Goal: Task Accomplishment & Management: Use online tool/utility

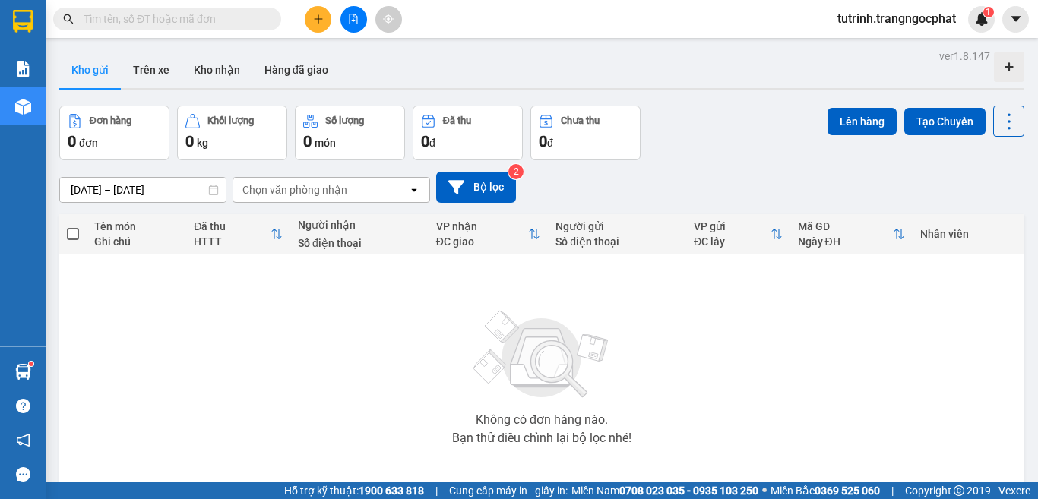
click at [323, 30] on button at bounding box center [318, 19] width 27 height 27
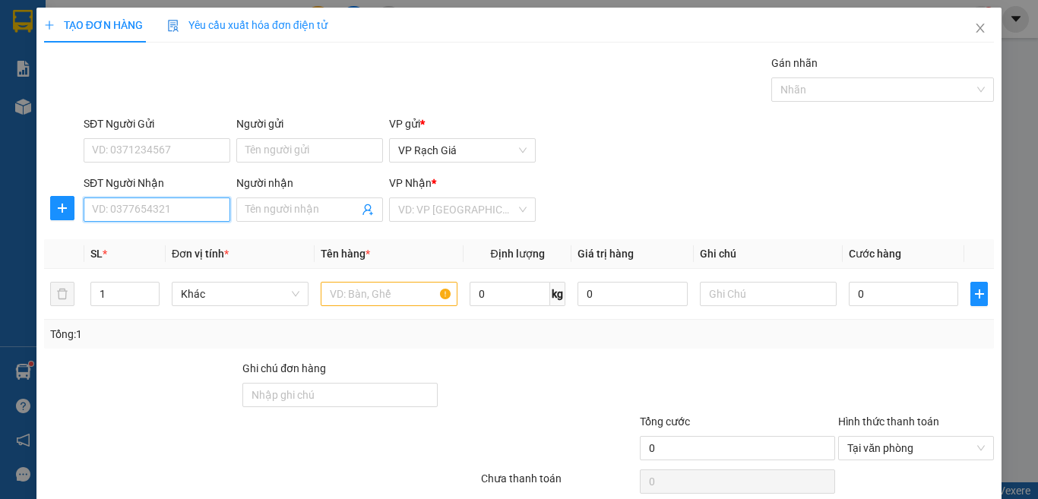
click at [170, 214] on input "SĐT Người Nhận" at bounding box center [157, 210] width 147 height 24
type input "0367895339"
click at [179, 230] on div "0367895339 - THAI" at bounding box center [155, 240] width 144 height 24
type input "[DEMOGRAPHIC_DATA]"
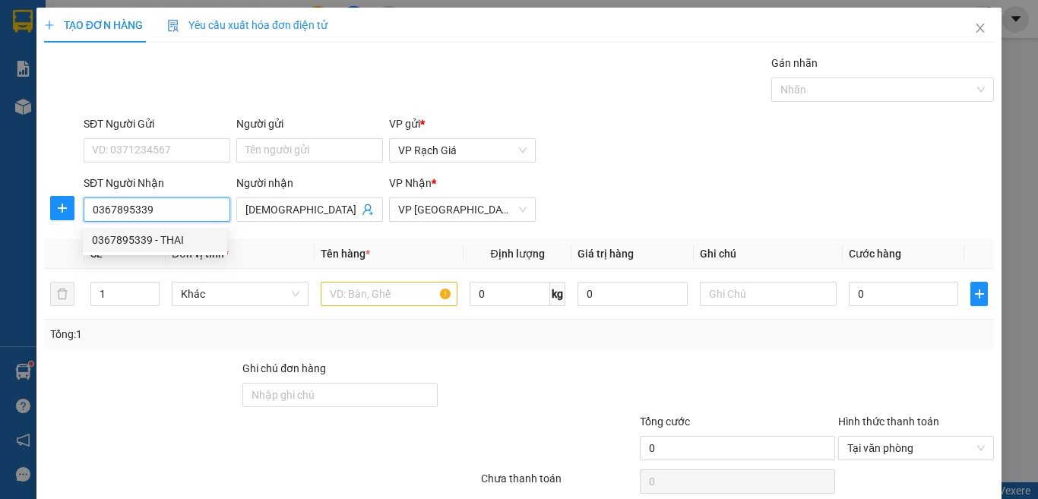
type input "20.000"
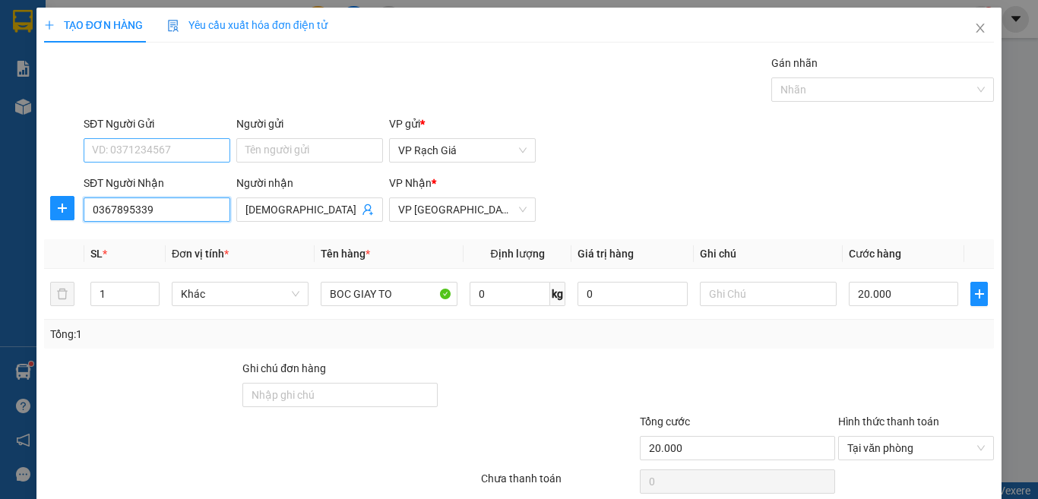
type input "0367895339"
click at [157, 147] on input "SĐT Người Gửi" at bounding box center [157, 150] width 147 height 24
type input "0828426146"
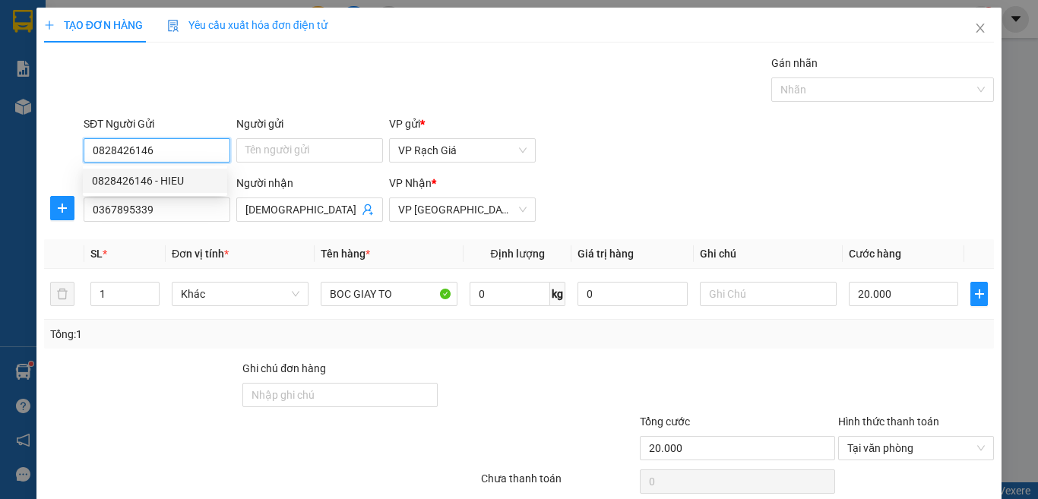
click at [176, 187] on div "0828426146 - HIEU" at bounding box center [155, 181] width 126 height 17
type input "HIEU"
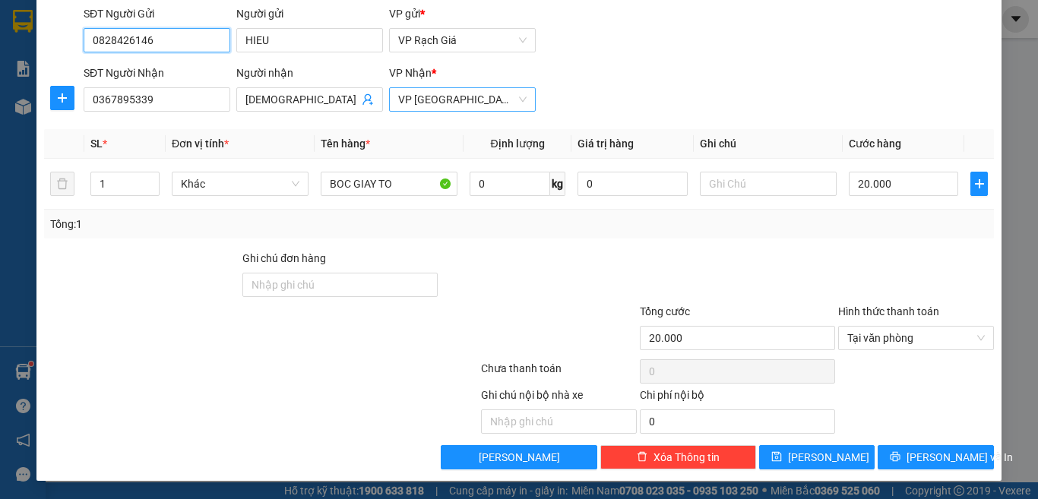
click at [458, 102] on span "VP [GEOGRAPHIC_DATA]" at bounding box center [462, 99] width 128 height 23
type input "0828426146"
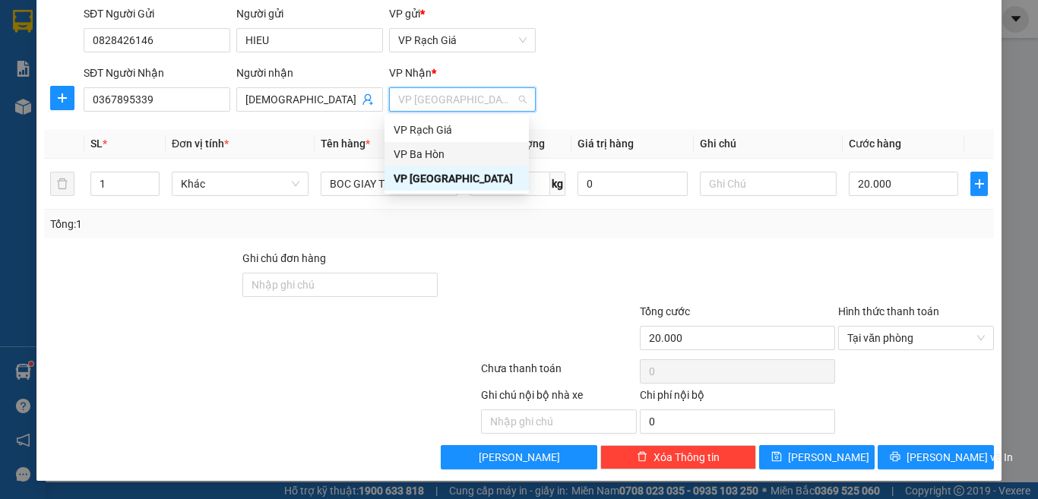
click at [428, 153] on div "VP Ba Hòn" at bounding box center [457, 154] width 126 height 17
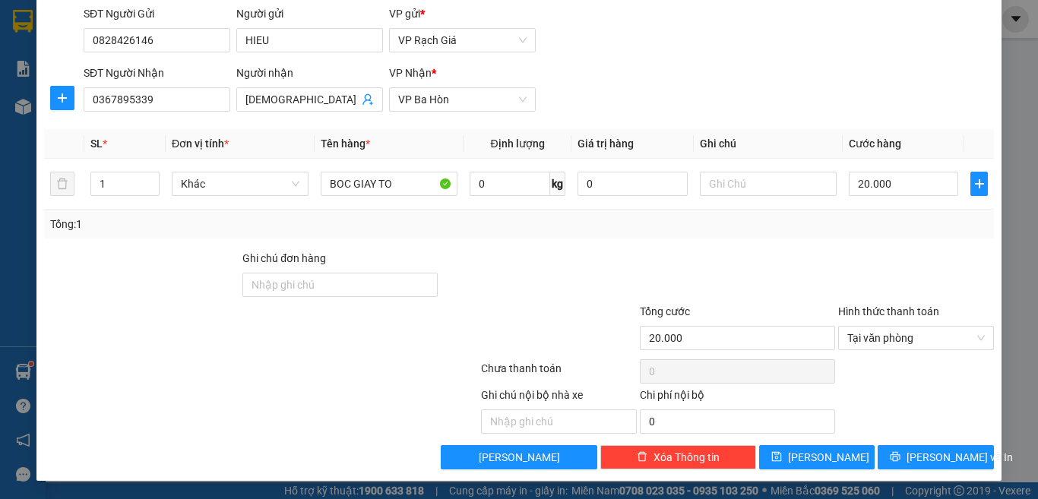
click at [602, 316] on div at bounding box center [559, 329] width 159 height 53
click at [907, 455] on button "[PERSON_NAME] và In" at bounding box center [936, 457] width 116 height 24
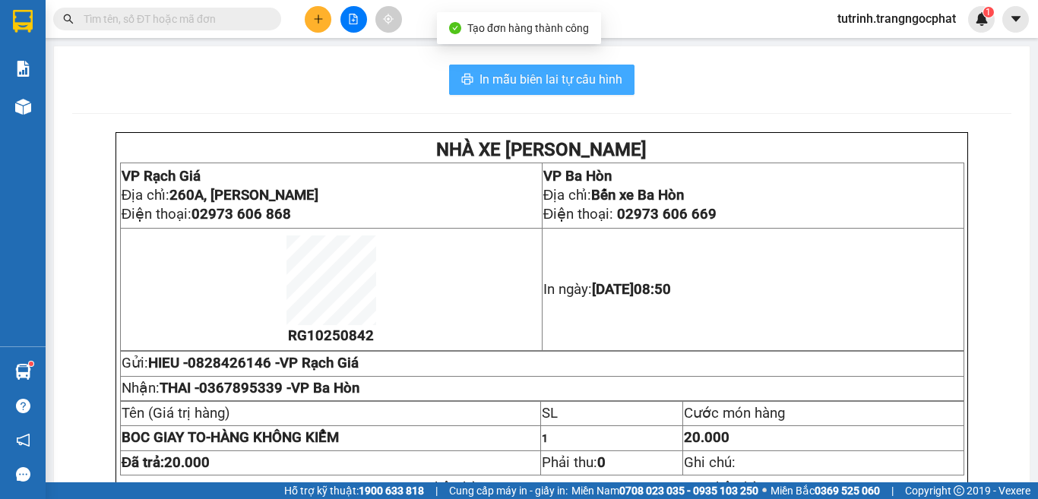
click at [581, 87] on span "In mẫu biên lai tự cấu hình" at bounding box center [551, 79] width 143 height 19
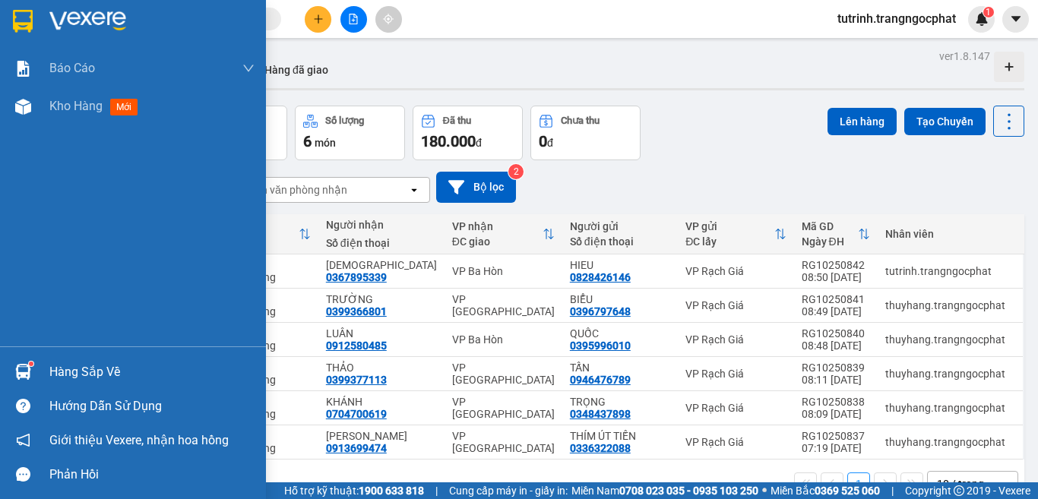
click at [66, 371] on div "Hàng sắp về" at bounding box center [151, 372] width 205 height 23
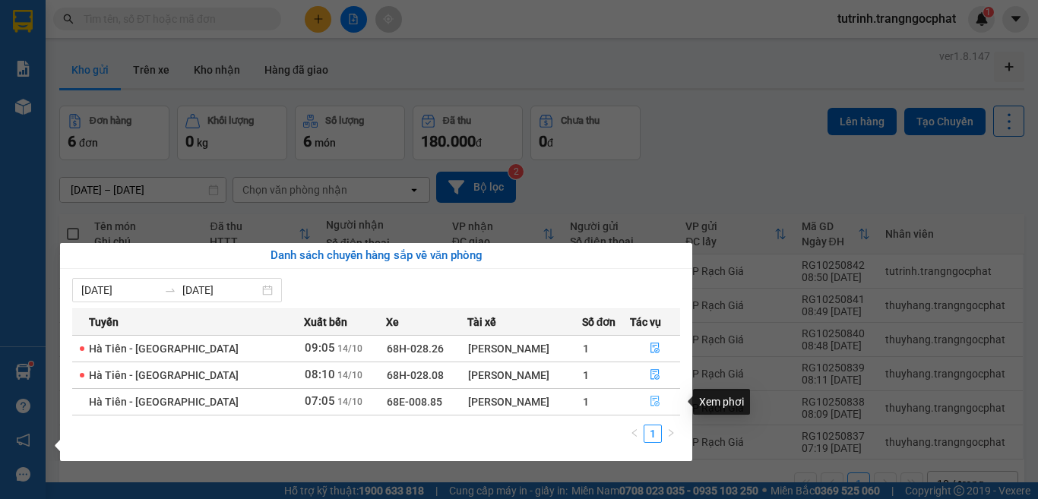
click at [650, 398] on icon "file-done" at bounding box center [655, 401] width 11 height 11
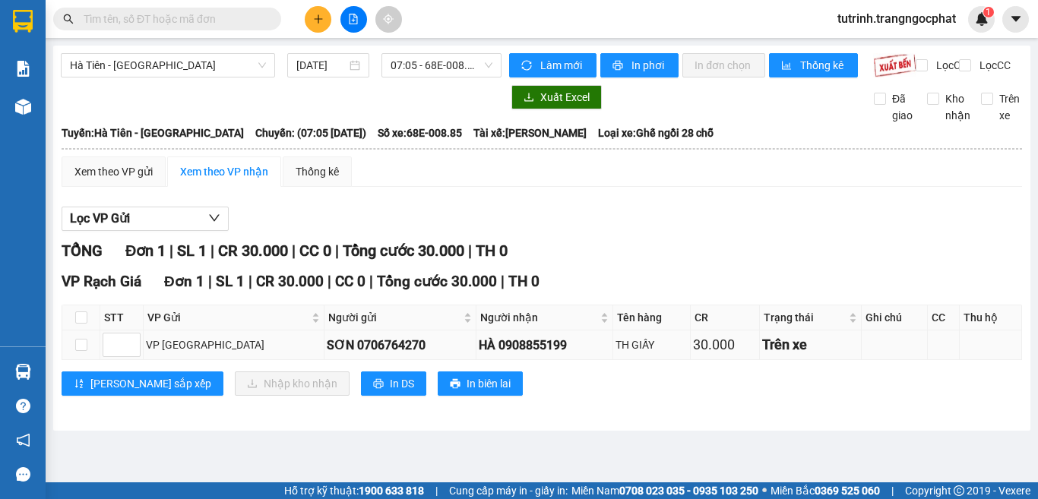
click at [493, 355] on div "HÀ 0908855199" at bounding box center [544, 345] width 131 height 19
copy div "0908855199"
click at [87, 326] on label at bounding box center [81, 317] width 12 height 17
click at [87, 324] on input "checkbox" at bounding box center [81, 318] width 12 height 12
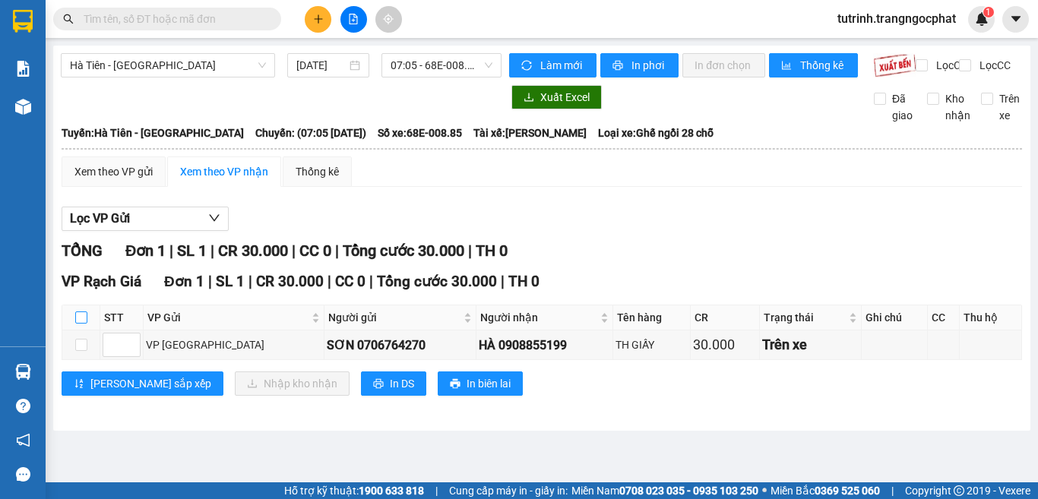
checkbox input "true"
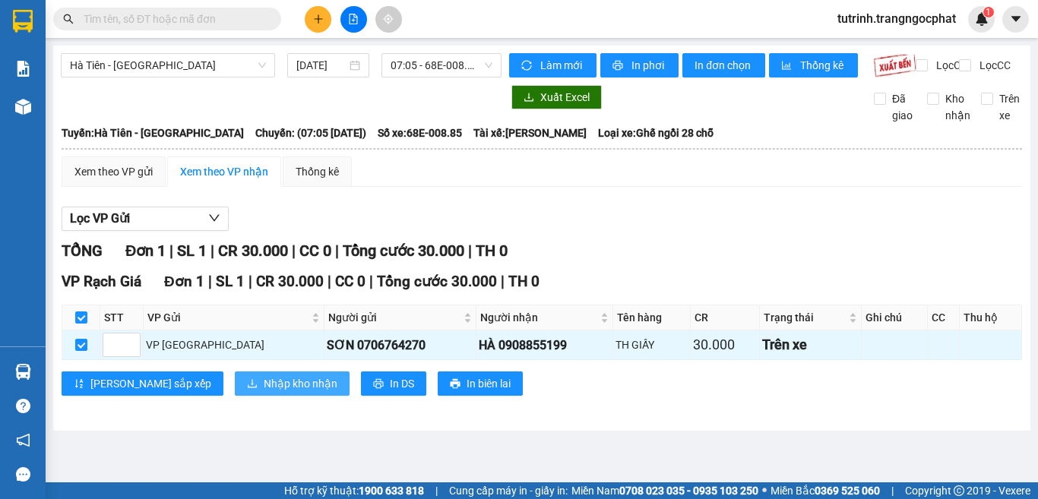
click at [264, 392] on span "Nhập kho nhận" at bounding box center [301, 383] width 74 height 17
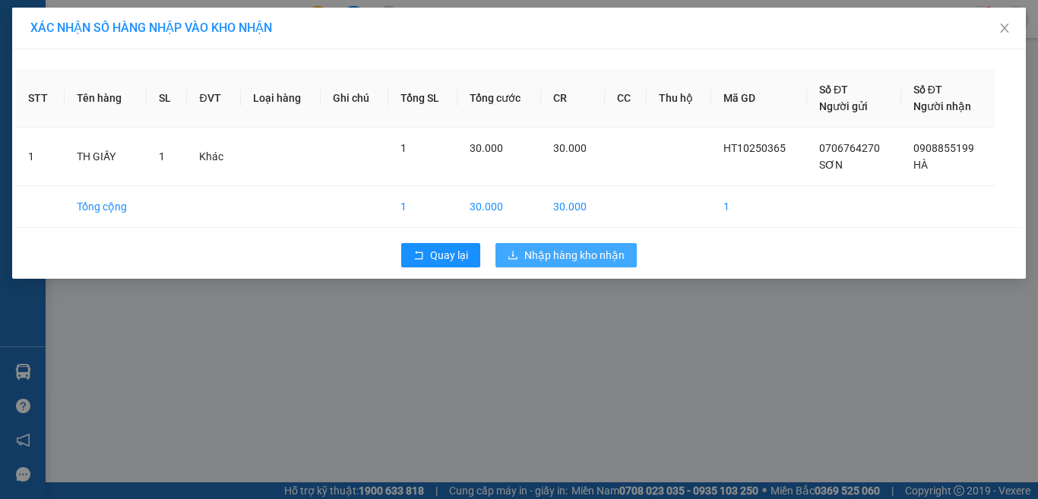
click at [567, 251] on span "Nhập hàng kho nhận" at bounding box center [574, 255] width 100 height 17
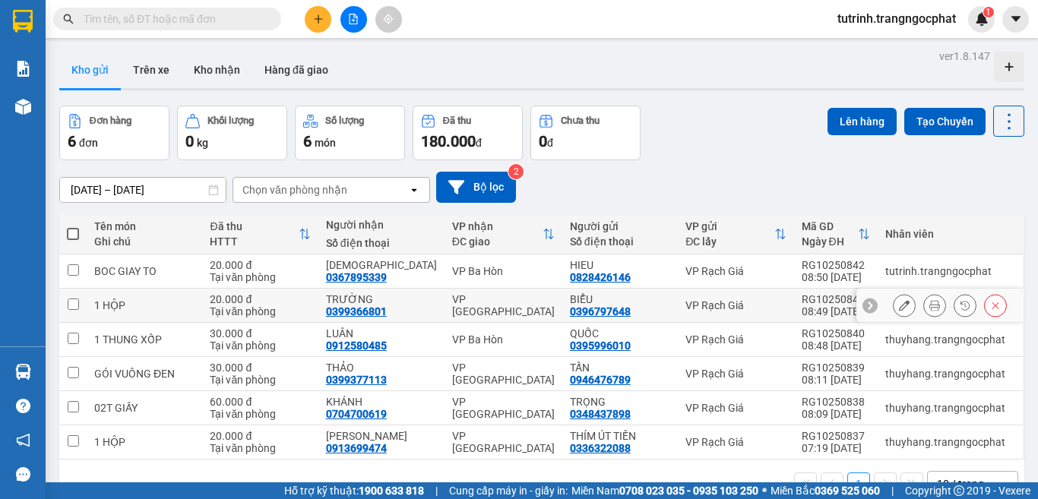
scroll to position [70, 0]
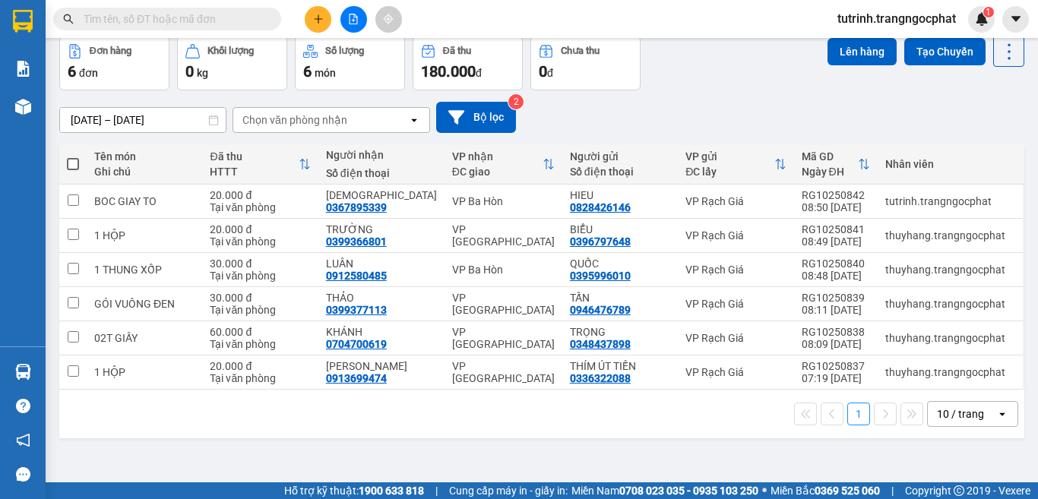
click at [70, 162] on span at bounding box center [73, 164] width 12 height 12
click at [73, 157] on input "checkbox" at bounding box center [73, 157] width 0 height 0
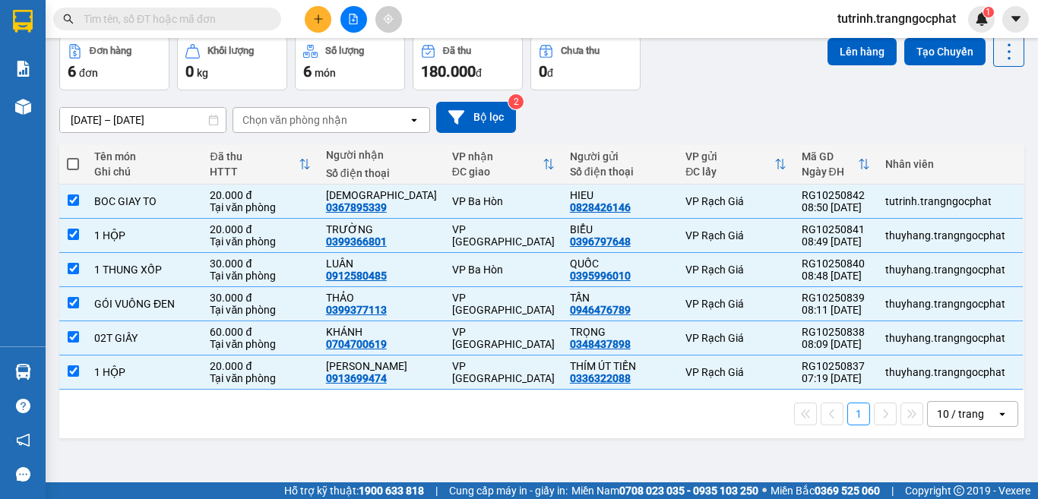
checkbox input "true"
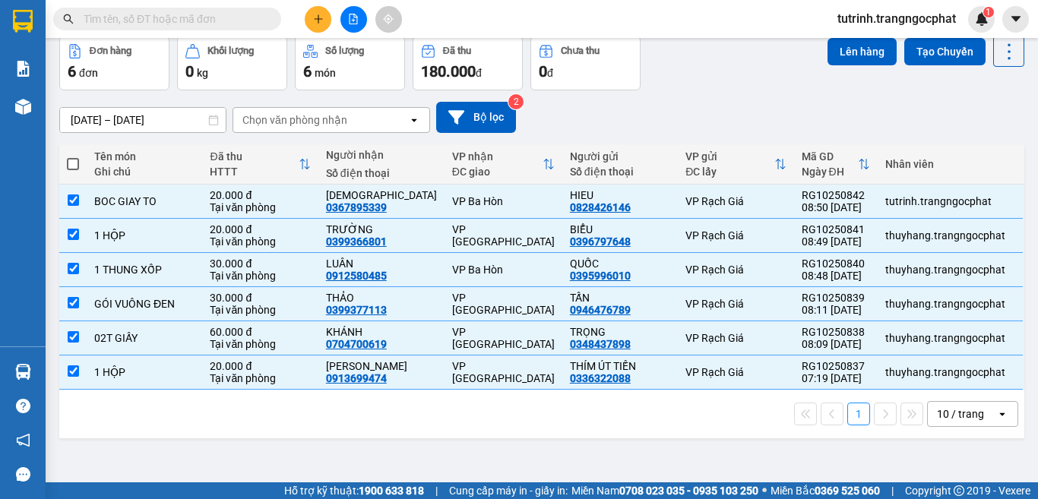
checkbox input "true"
click at [834, 57] on button "Lên hàng" at bounding box center [862, 51] width 69 height 27
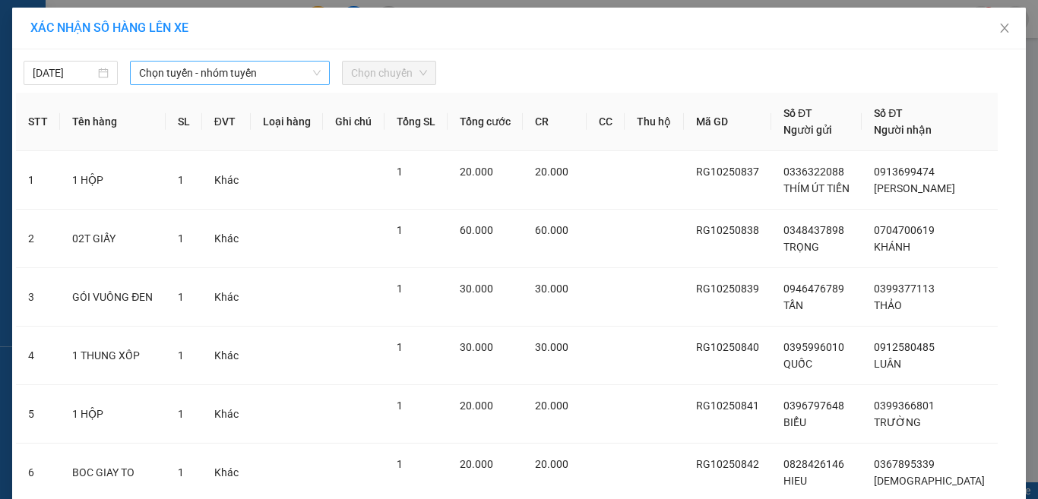
click at [208, 65] on span "Chọn tuyến - nhóm tuyến" at bounding box center [230, 73] width 182 height 23
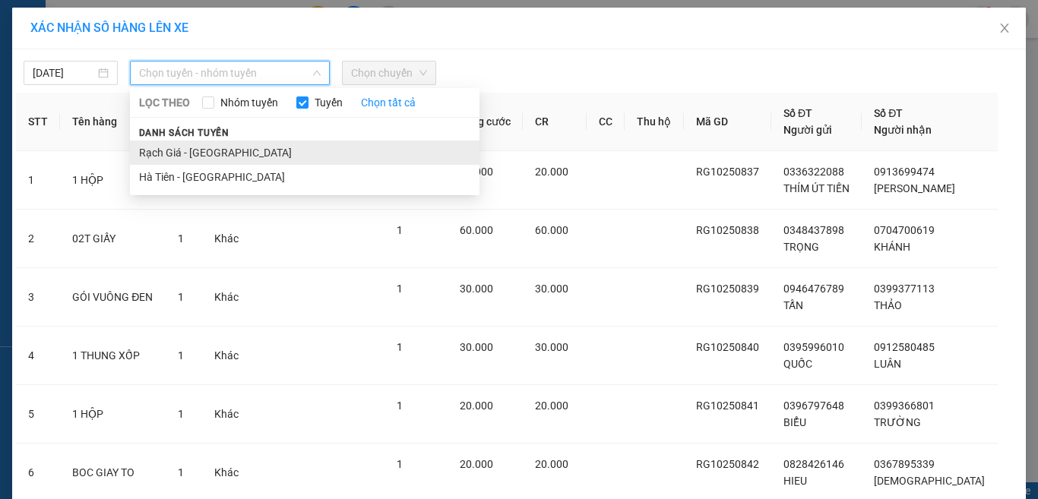
click at [187, 151] on li "Rạch Giá - Hà Tiên" at bounding box center [305, 153] width 350 height 24
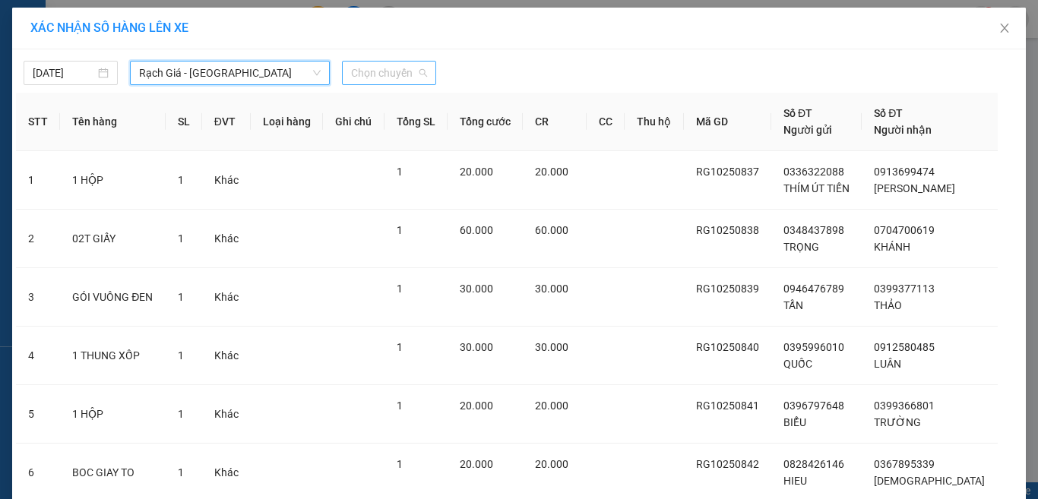
click at [362, 71] on span "Chọn chuyến" at bounding box center [389, 73] width 76 height 23
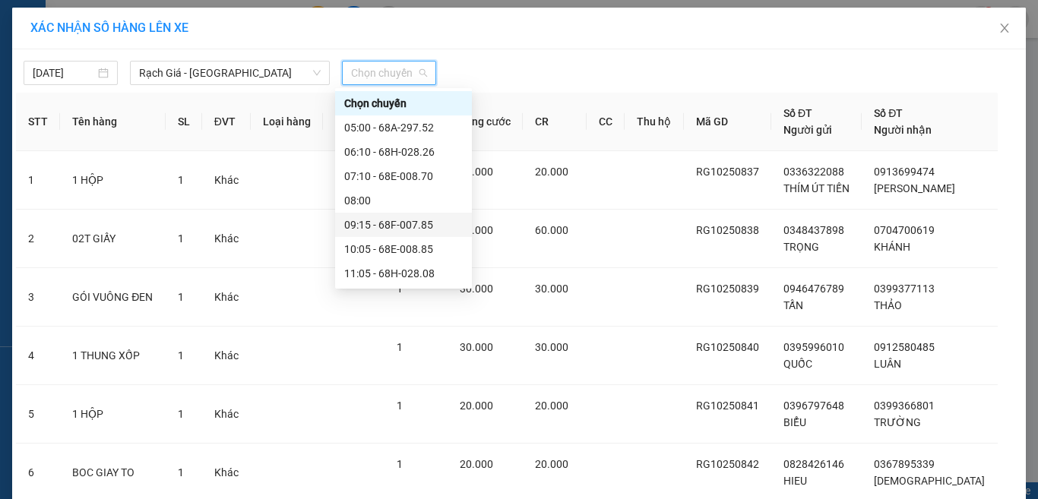
click at [389, 223] on div "09:15 - 68F-007.85" at bounding box center [403, 225] width 119 height 17
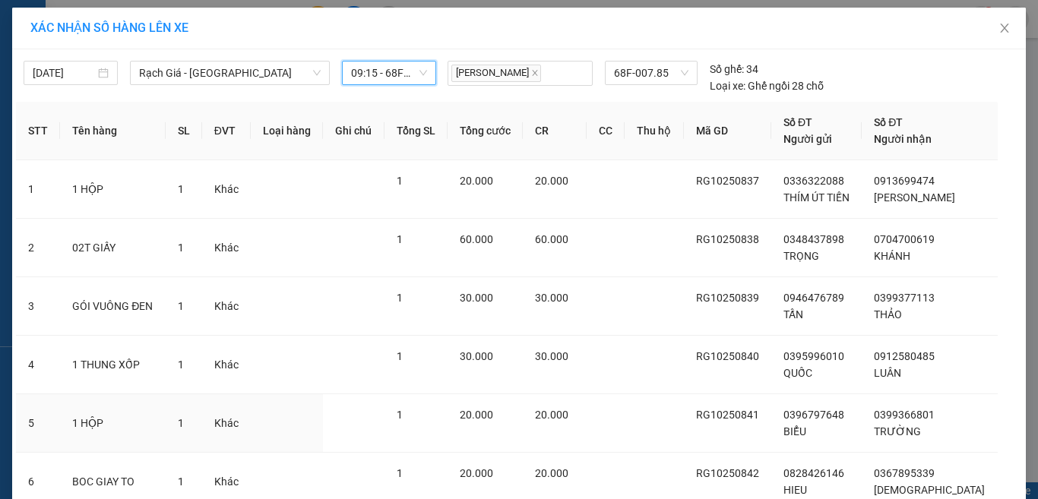
scroll to position [123, 0]
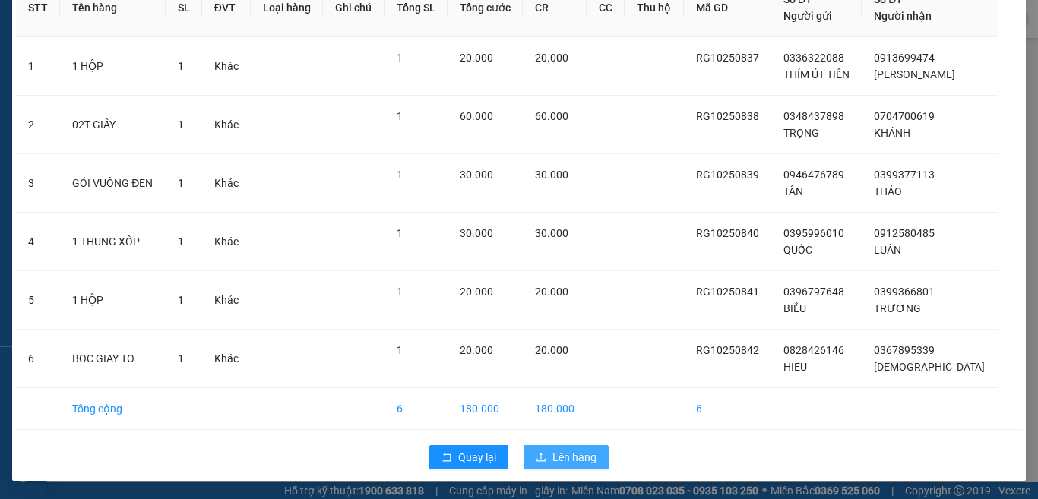
click at [543, 461] on button "Lên hàng" at bounding box center [566, 457] width 85 height 24
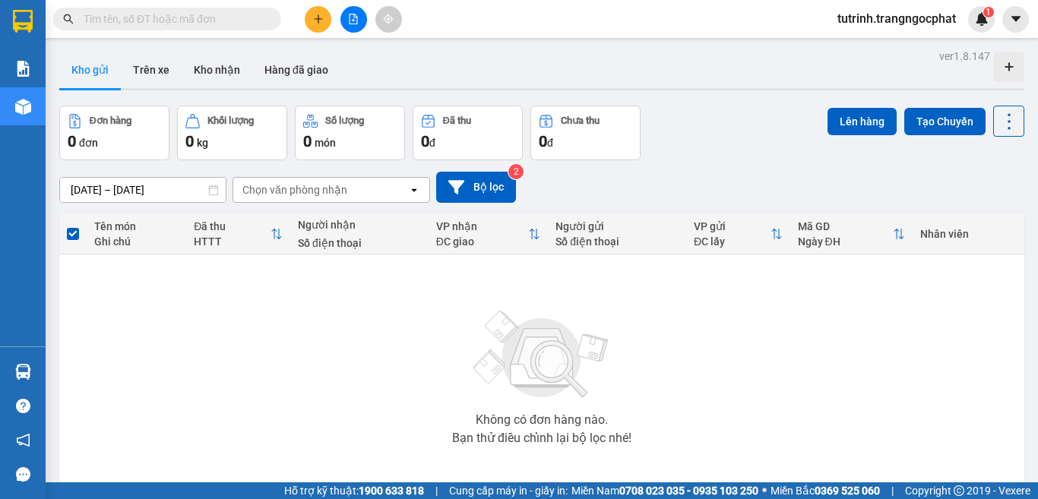
click at [652, 410] on div "Không có đơn hàng nào. Bạn thử điều chỉnh lại bộ lọc nhé!" at bounding box center [542, 373] width 950 height 228
